Goal: Transaction & Acquisition: Purchase product/service

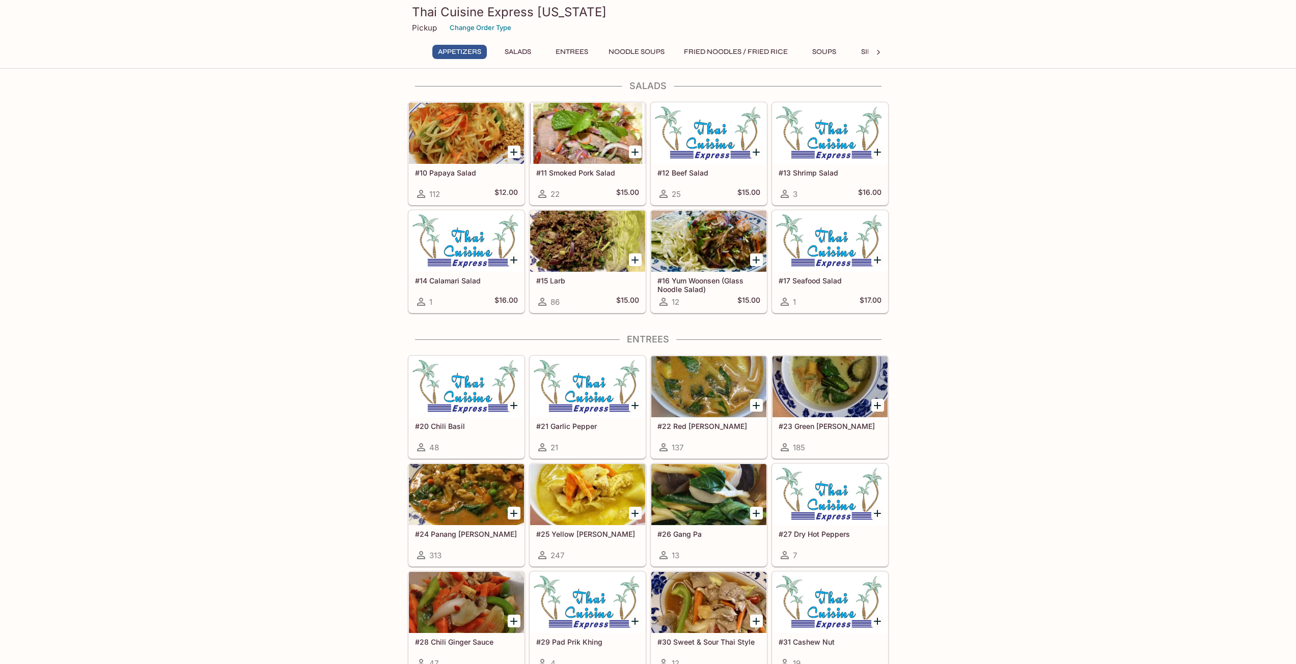
scroll to position [458, 0]
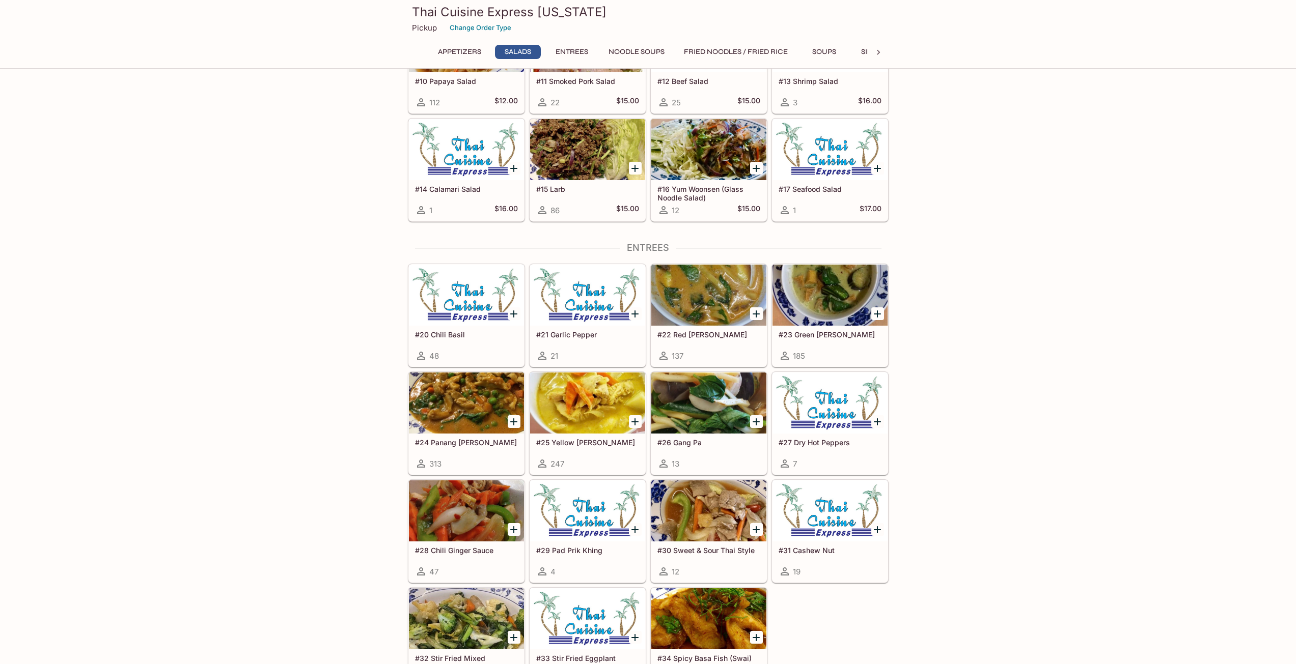
click at [475, 537] on div at bounding box center [466, 511] width 115 height 61
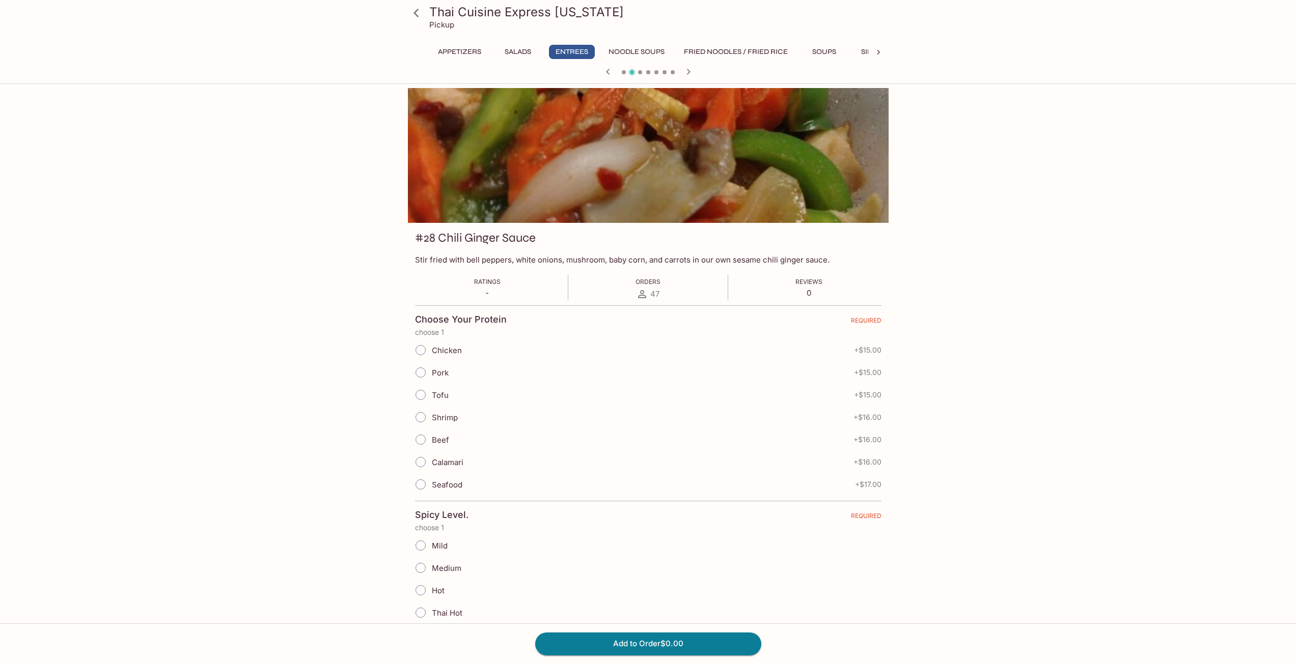
click at [440, 346] on span "Chicken" at bounding box center [447, 351] width 30 height 10
click at [431, 345] on input "Chicken" at bounding box center [420, 350] width 21 height 21
radio input "true"
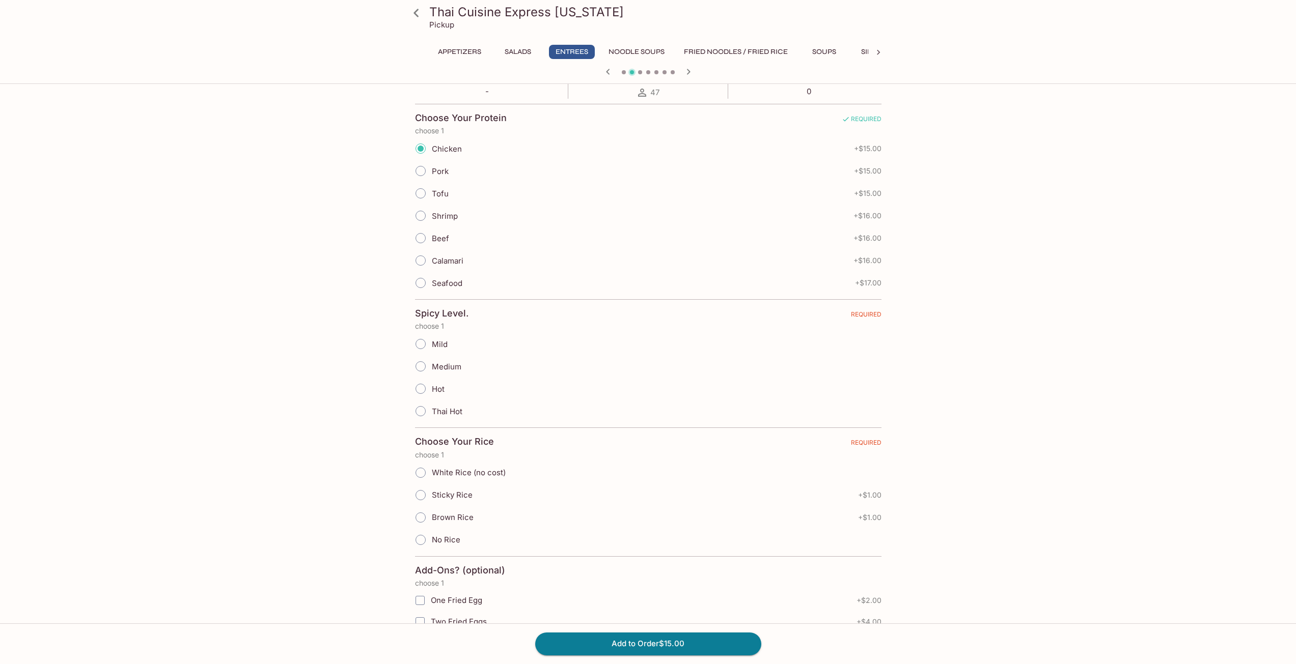
scroll to position [204, 0]
click at [429, 386] on input "Hot" at bounding box center [420, 386] width 21 height 21
radio input "true"
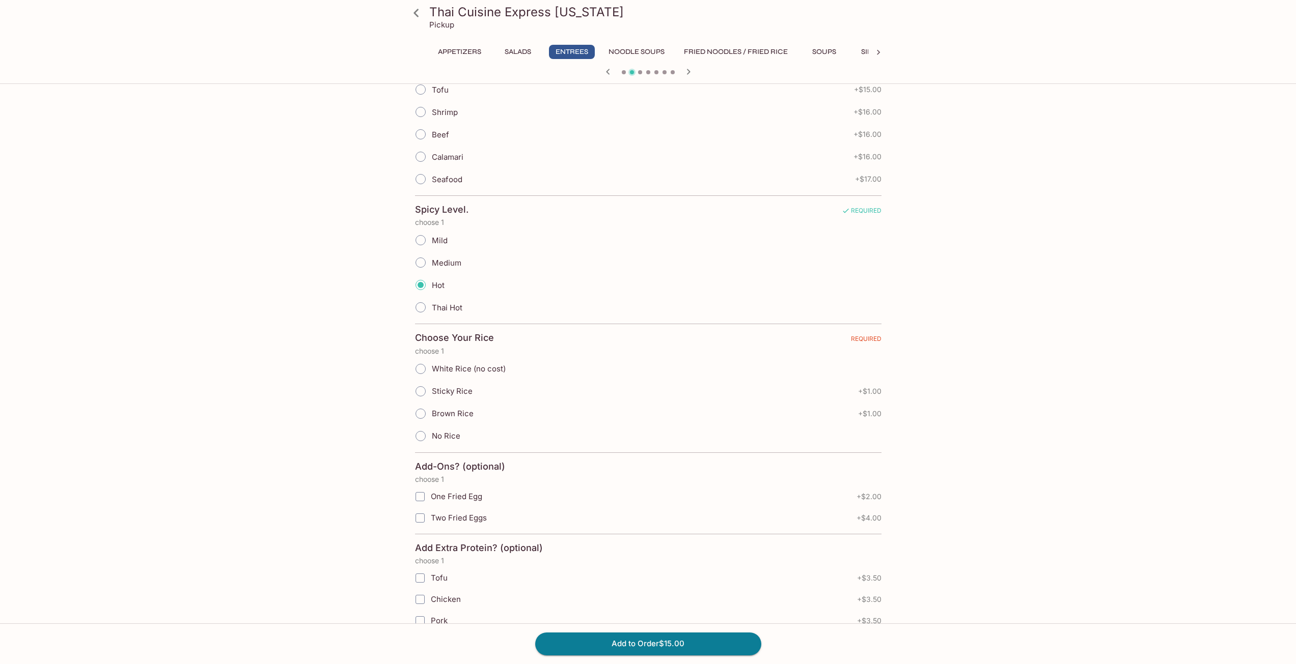
click at [452, 370] on span "White Rice (no cost)" at bounding box center [469, 369] width 74 height 10
click at [431, 370] on input "White Rice (no cost)" at bounding box center [420, 368] width 21 height 21
radio input "true"
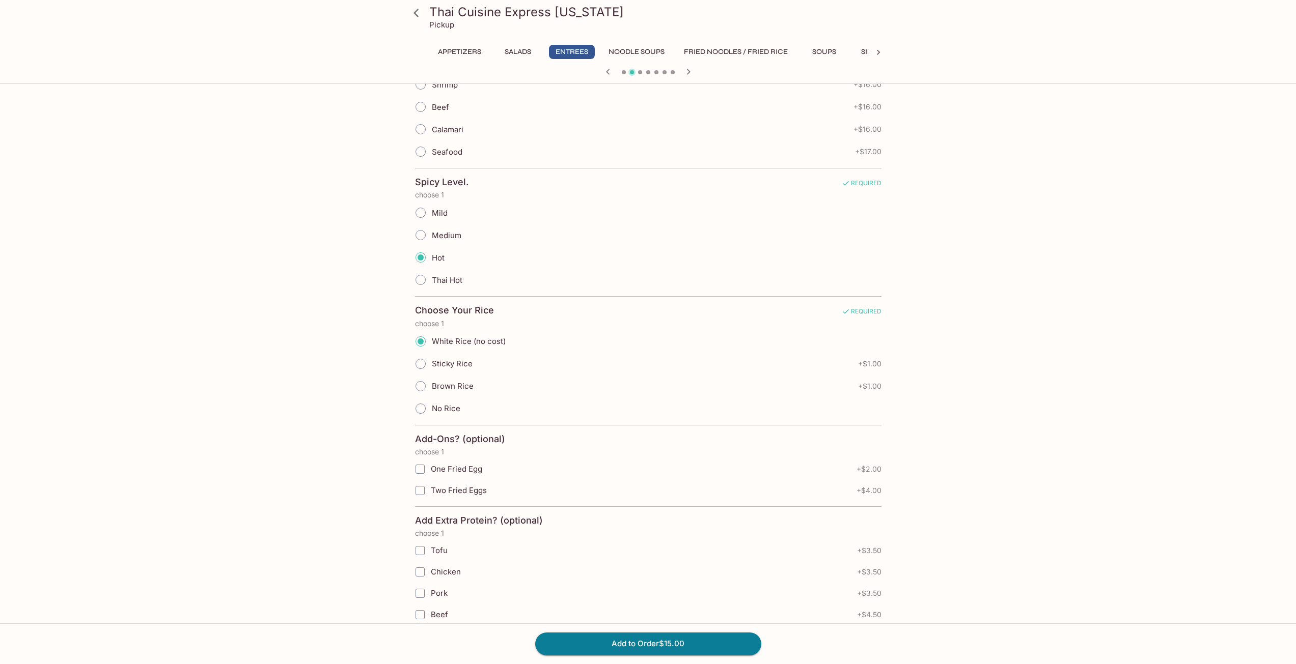
scroll to position [407, 0]
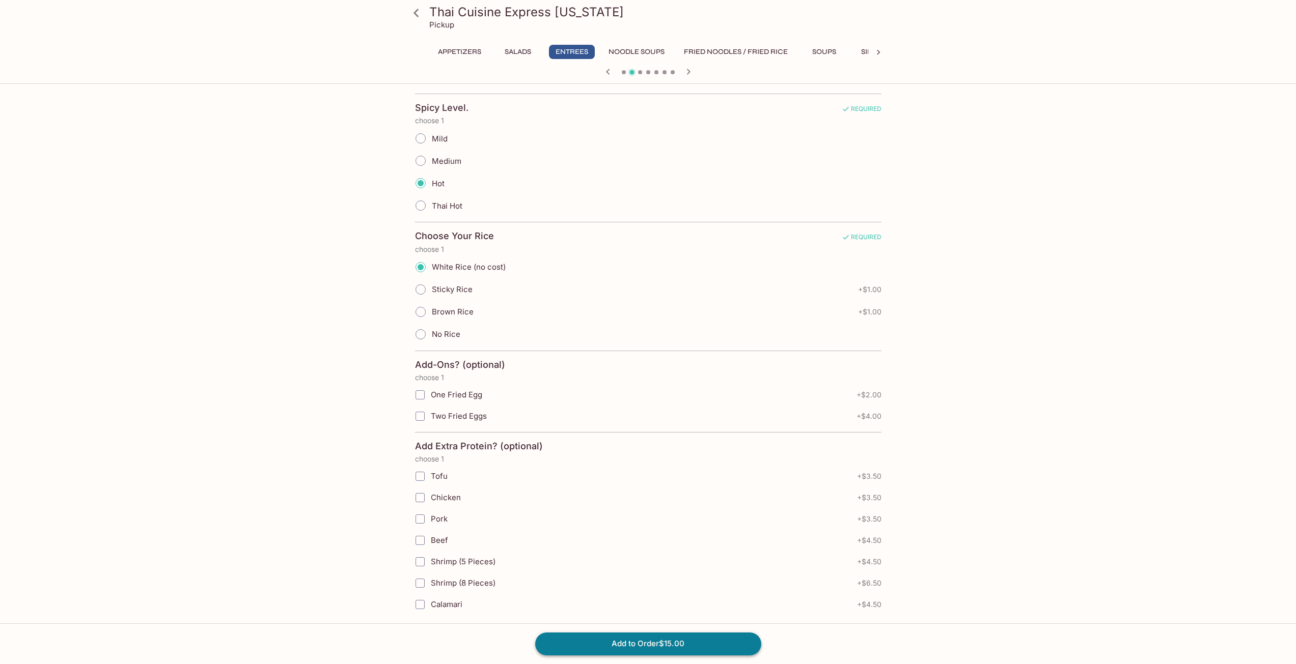
click at [703, 640] on button "Add to Order $15.00" at bounding box center [648, 644] width 226 height 22
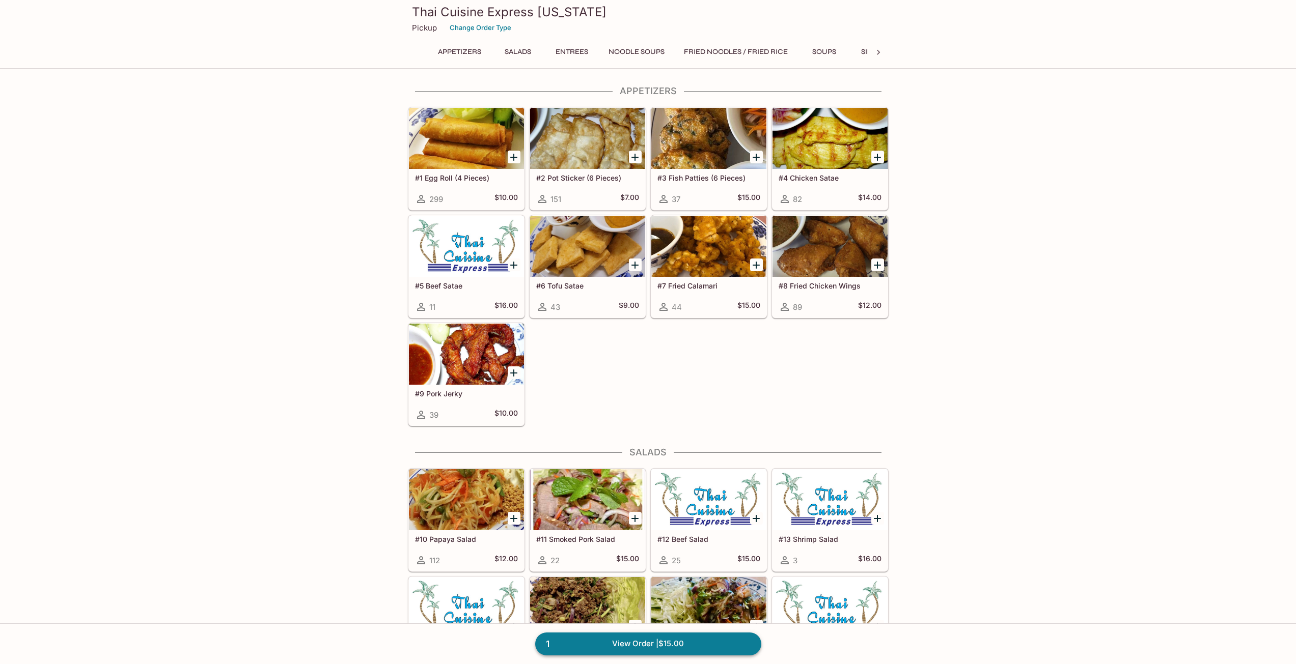
click at [635, 648] on link "1 View Order | $15.00" at bounding box center [648, 644] width 226 height 22
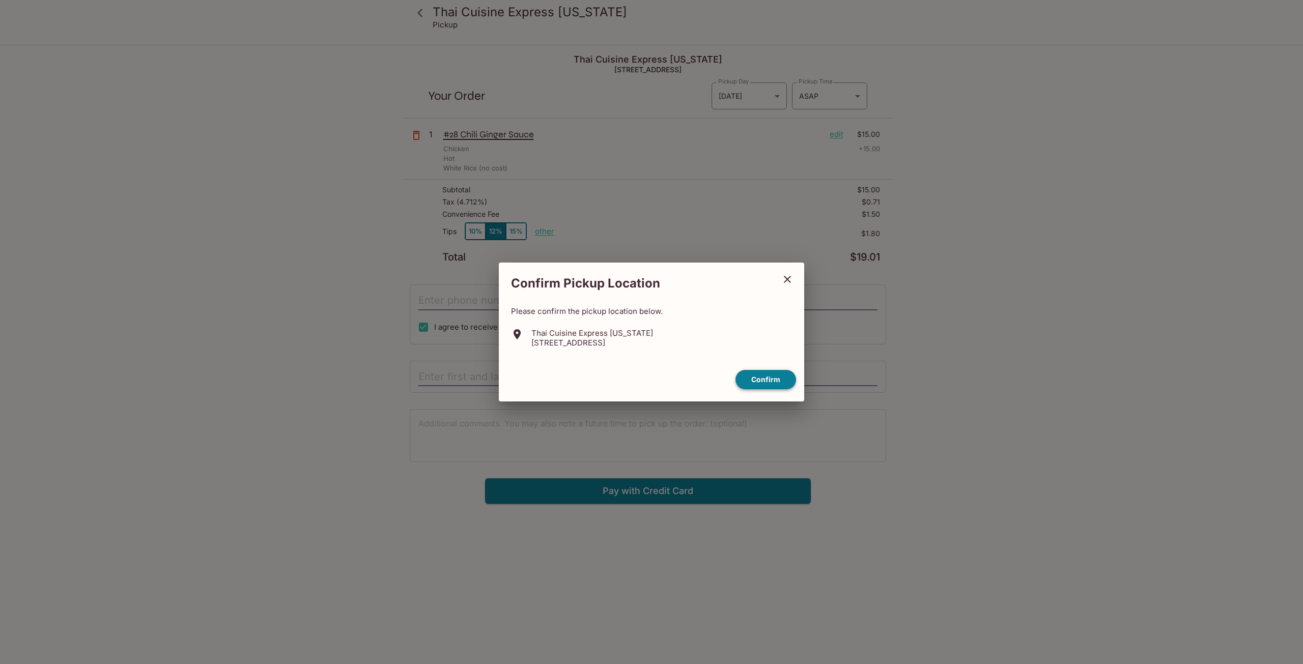
click at [791, 384] on button "Confirm" at bounding box center [766, 380] width 61 height 20
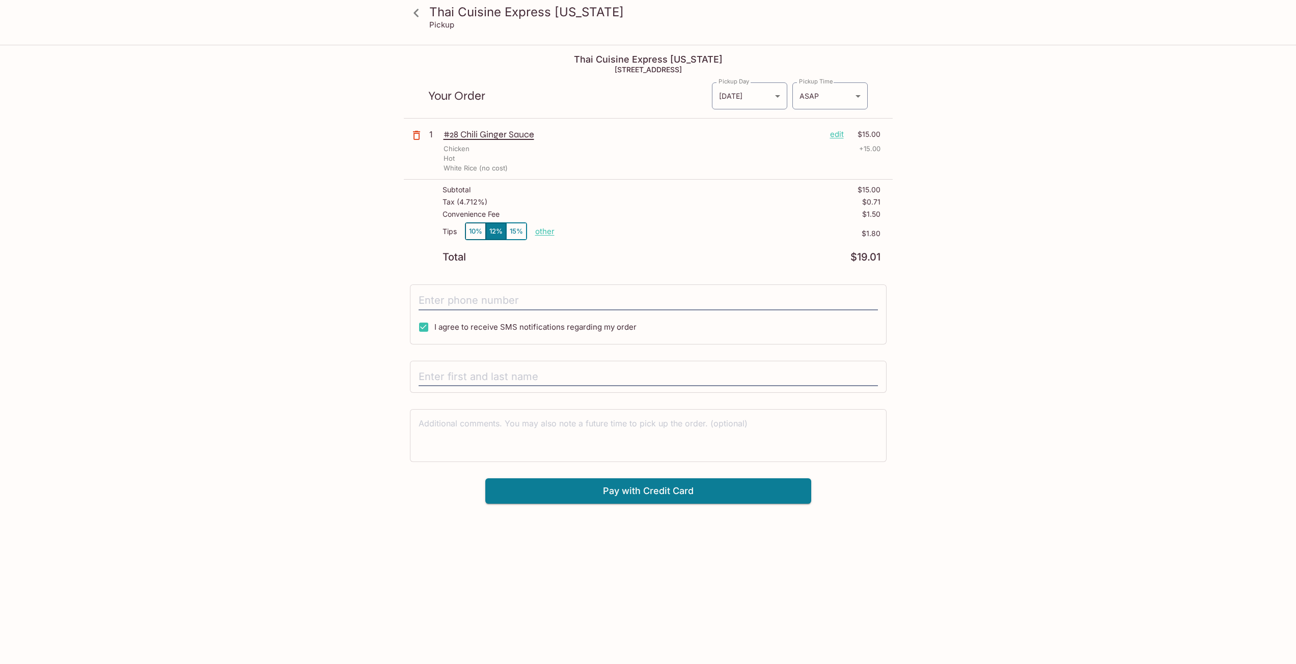
click at [546, 237] on div "Tips 10% 12% 15% other" at bounding box center [498, 234] width 112 height 22
click at [545, 232] on p "other" at bounding box center [544, 232] width 19 height 10
click at [599, 236] on input "1.80" at bounding box center [604, 231] width 33 height 11
click at [600, 236] on input "1.80" at bounding box center [604, 231] width 33 height 11
type input "0.00"
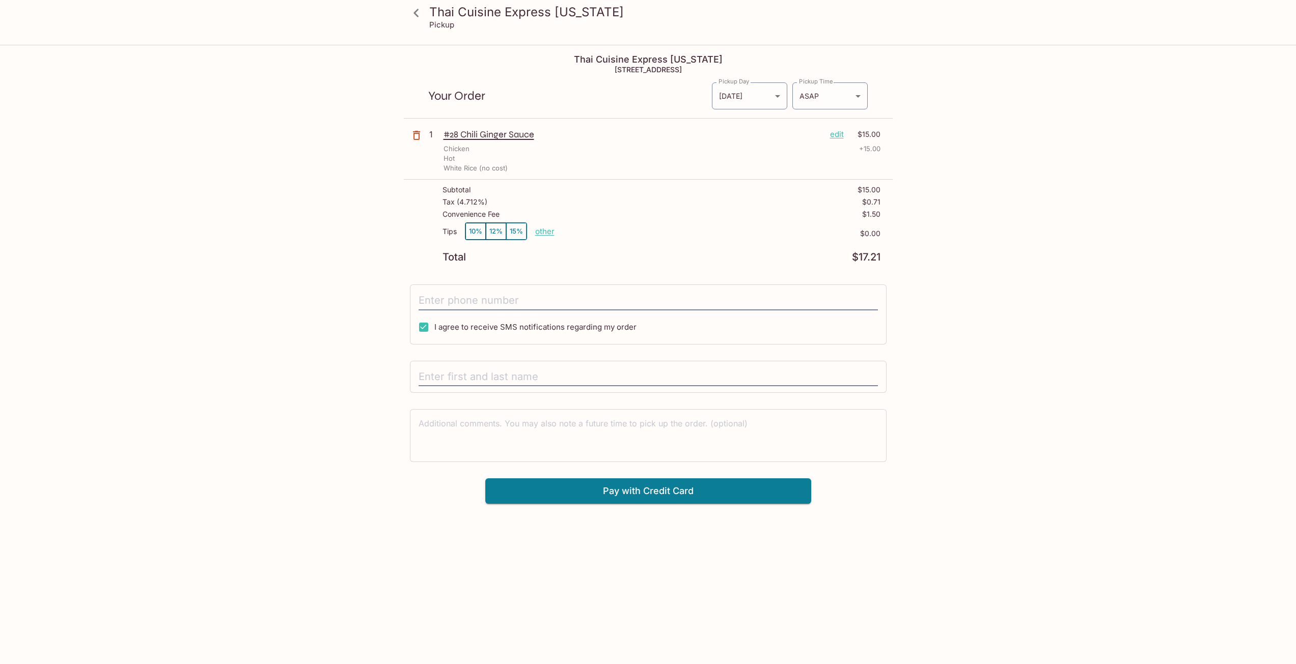
click at [1127, 305] on div "Thai Cuisine Express [US_STATE] Pickup Thai Cuisine Express [US_STATE] [STREET_…" at bounding box center [648, 378] width 1296 height 664
click at [542, 303] on input "tel" at bounding box center [648, 300] width 459 height 19
type input "[PHONE_NUMBER]"
click at [490, 375] on input "text" at bounding box center [648, 377] width 459 height 19
type input "[PERSON_NAME]"
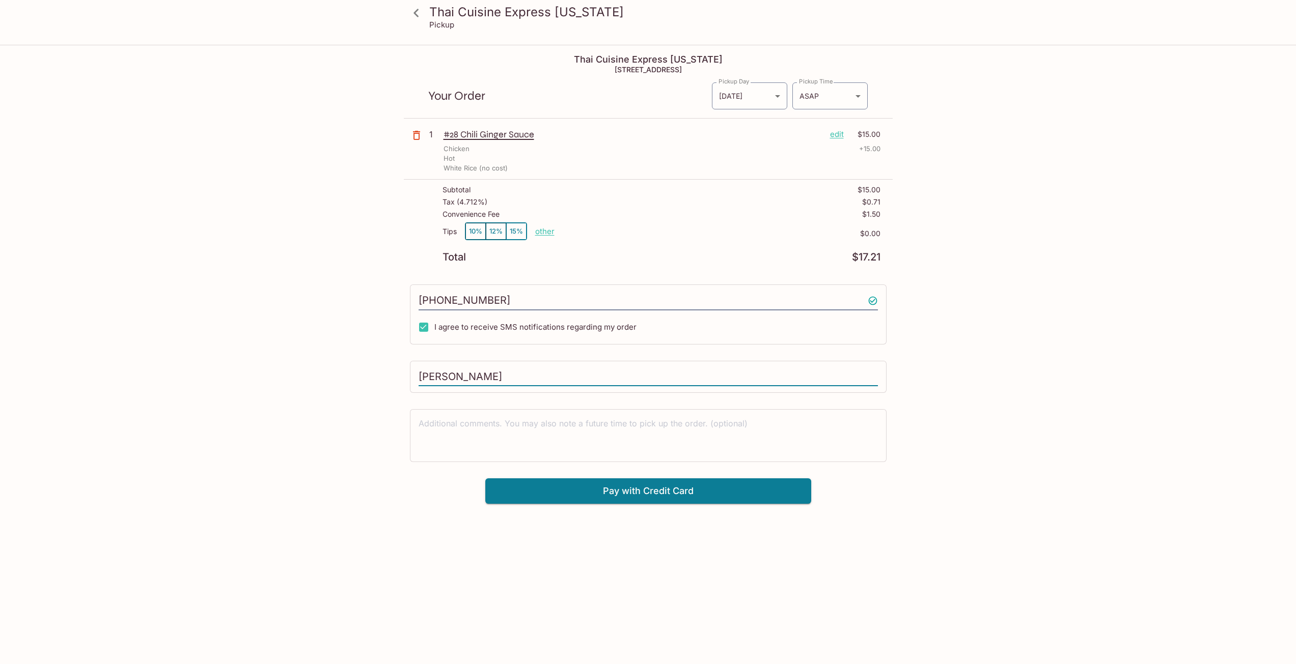
click at [1007, 330] on div "Thai Cuisine Express [US_STATE] Pickup Thai Cuisine Express [US_STATE] [STREET_…" at bounding box center [648, 378] width 1296 height 664
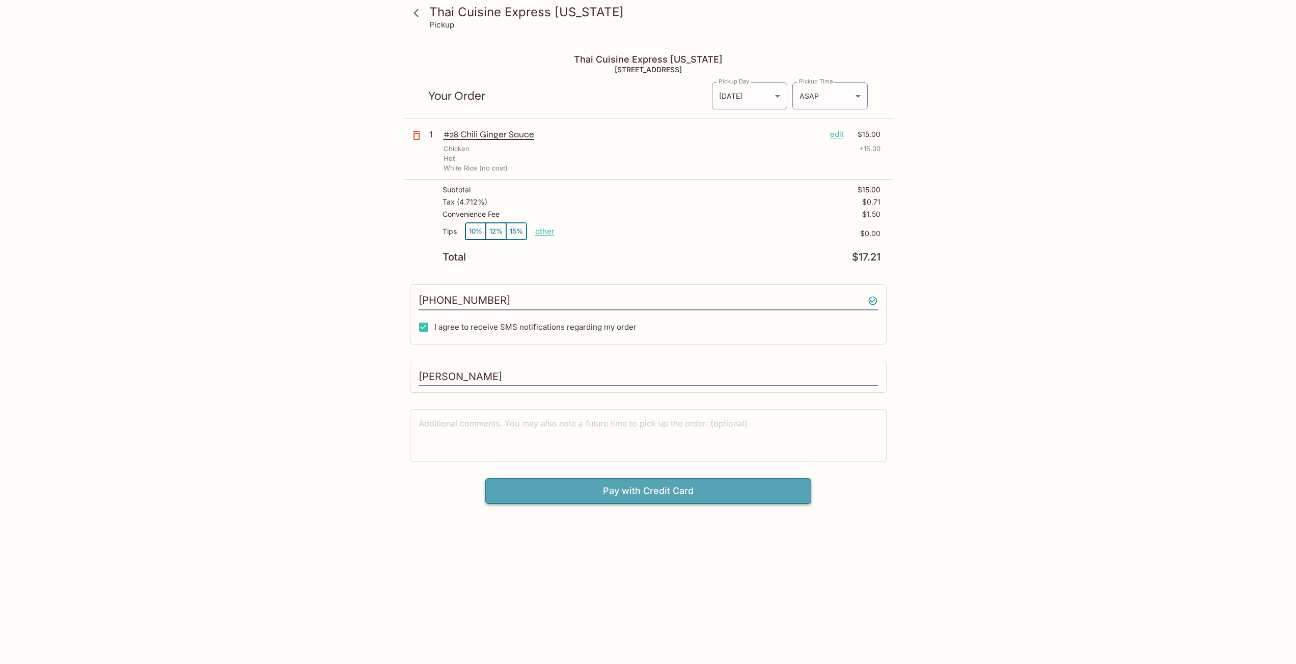
click at [713, 493] on button "Pay with Credit Card" at bounding box center [648, 491] width 326 height 25
